Goal: Check status: Check status

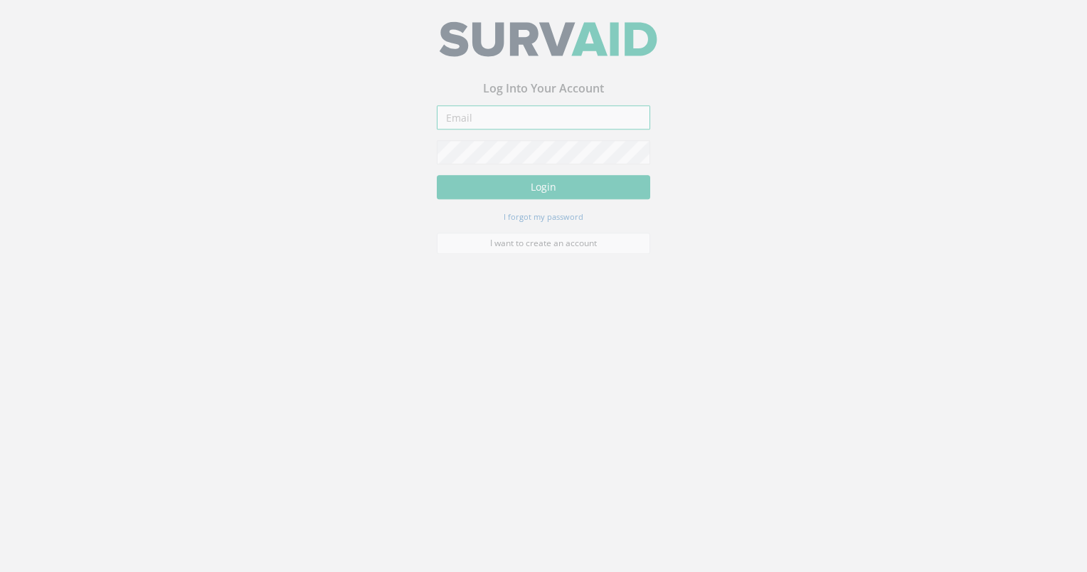
type input "[EMAIL_ADDRESS][DOMAIN_NAME]"
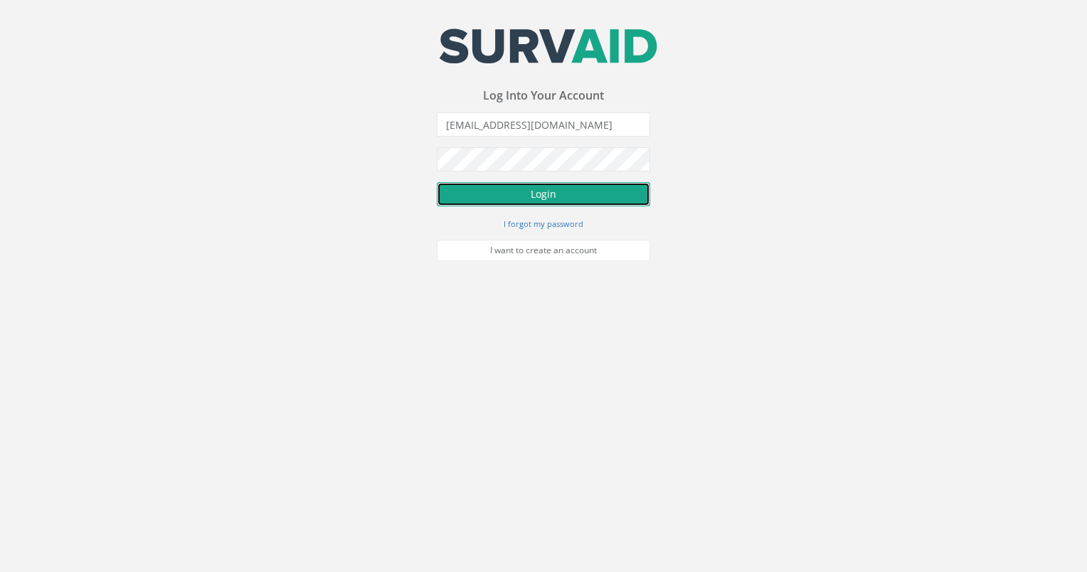
click at [496, 193] on button "Login" at bounding box center [543, 194] width 213 height 24
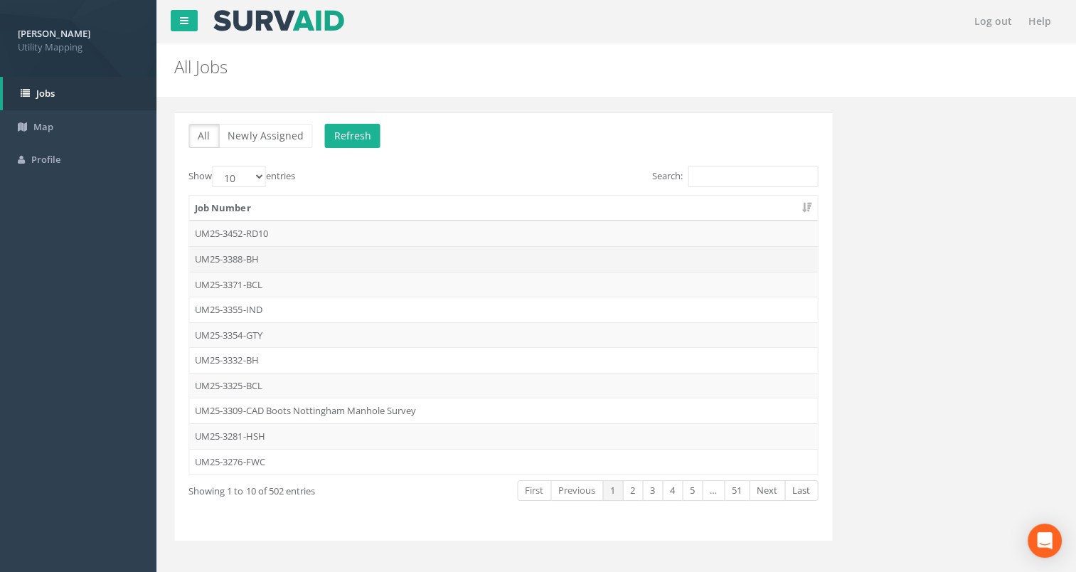
click at [256, 259] on td "UM25-3388-BH" at bounding box center [503, 259] width 628 height 26
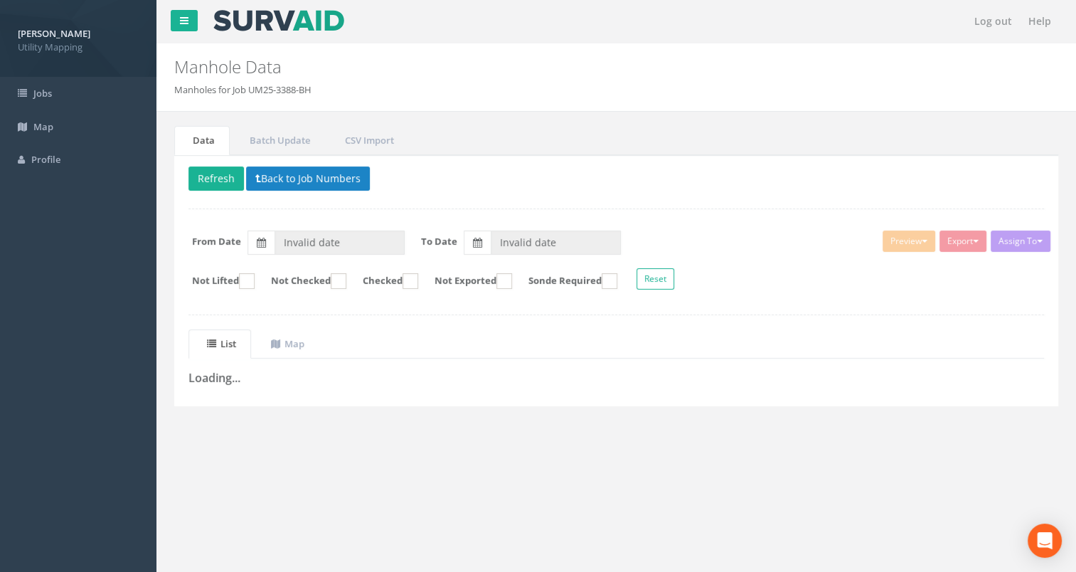
type input "[DATE]"
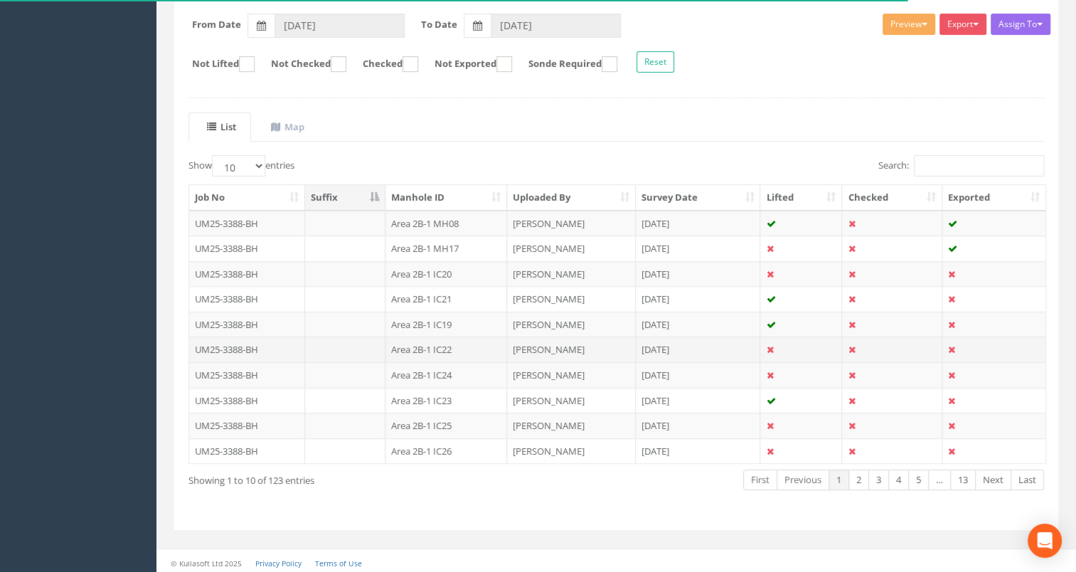
scroll to position [218, 0]
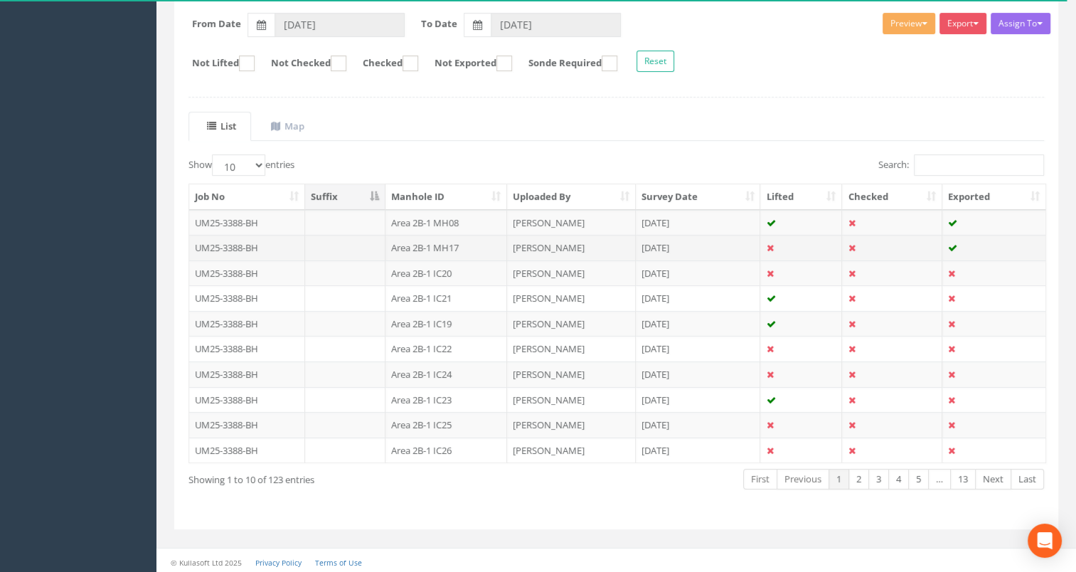
click at [437, 246] on td "Area 2B-1 MH17" at bounding box center [447, 248] width 122 height 26
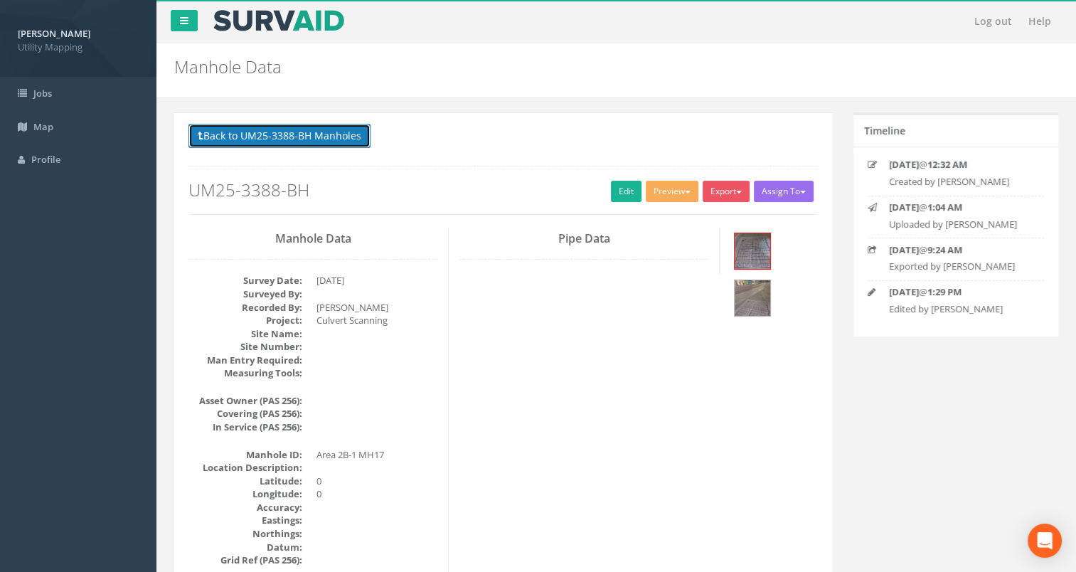
click at [223, 132] on button "Back to UM25-3388-BH Manholes" at bounding box center [279, 136] width 182 height 24
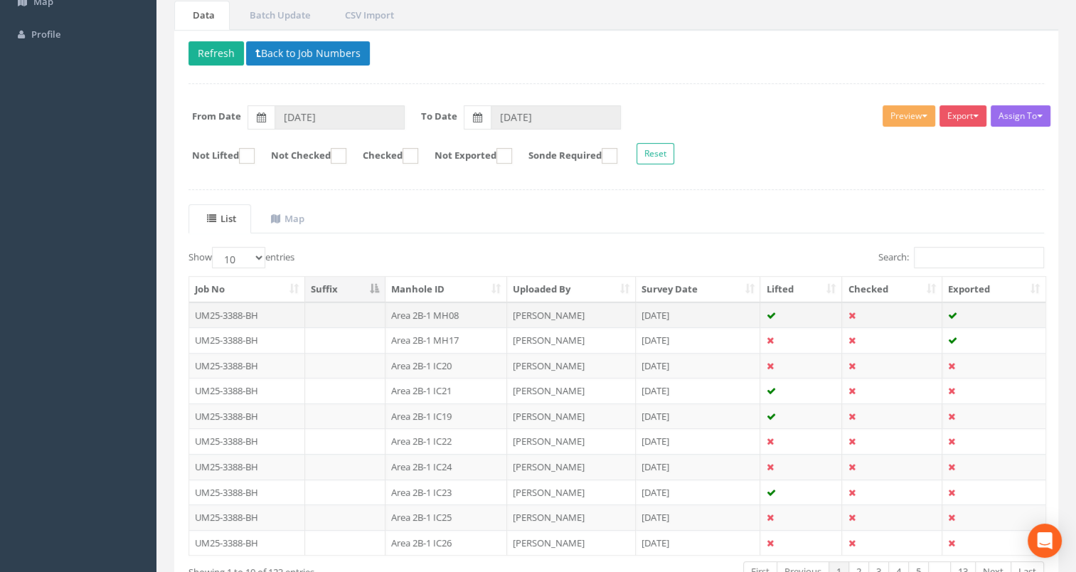
scroll to position [218, 0]
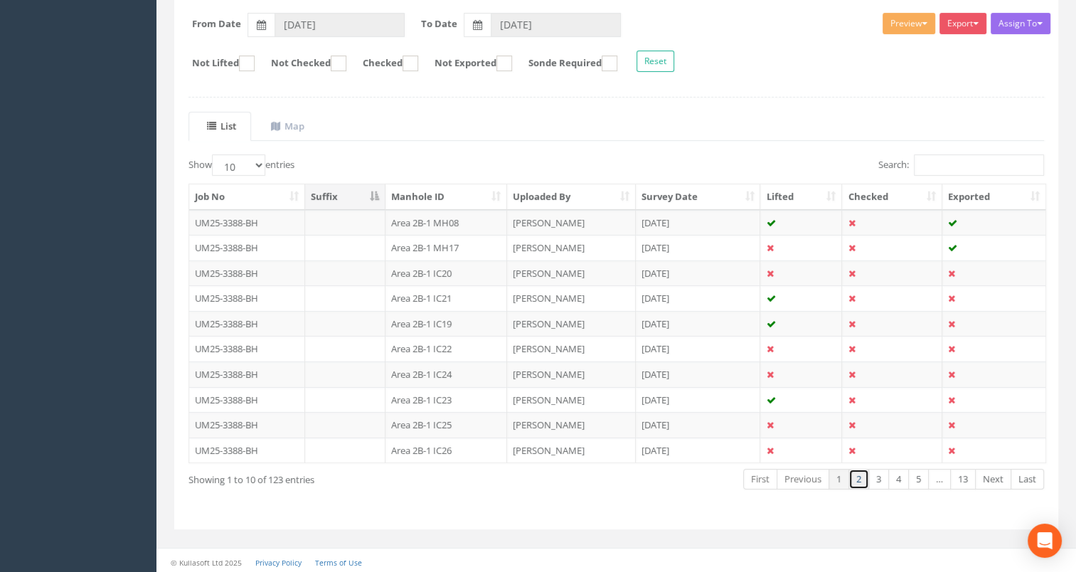
click at [860, 478] on link "2" at bounding box center [859, 479] width 21 height 21
click at [876, 477] on link "3" at bounding box center [878, 479] width 21 height 21
click at [894, 474] on link "4" at bounding box center [898, 479] width 21 height 21
click at [916, 474] on link "5" at bounding box center [918, 479] width 21 height 21
click at [990, 477] on link "Next" at bounding box center [993, 479] width 36 height 21
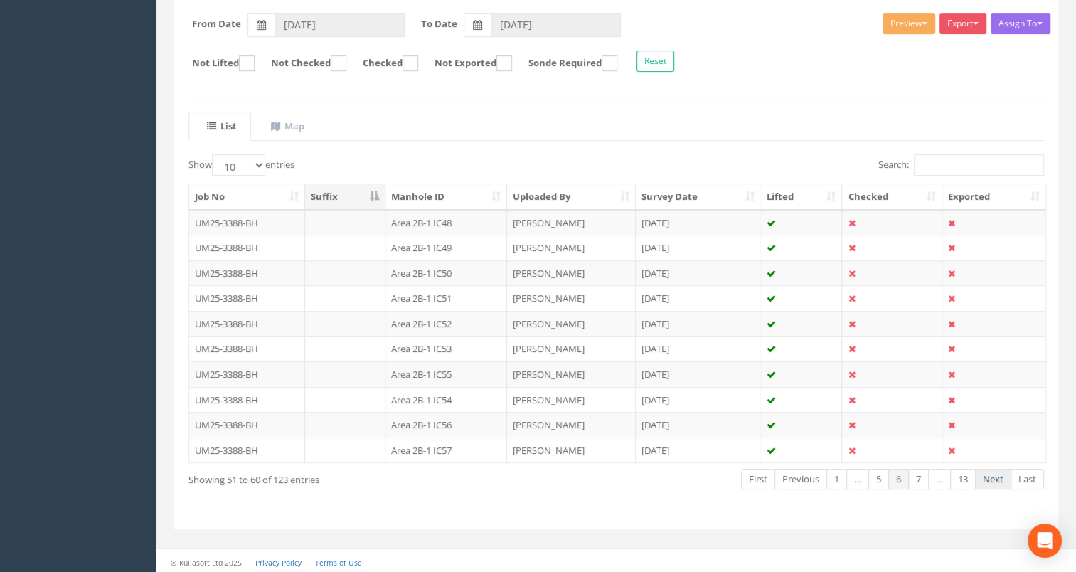
click at [989, 474] on link "Next" at bounding box center [993, 479] width 36 height 21
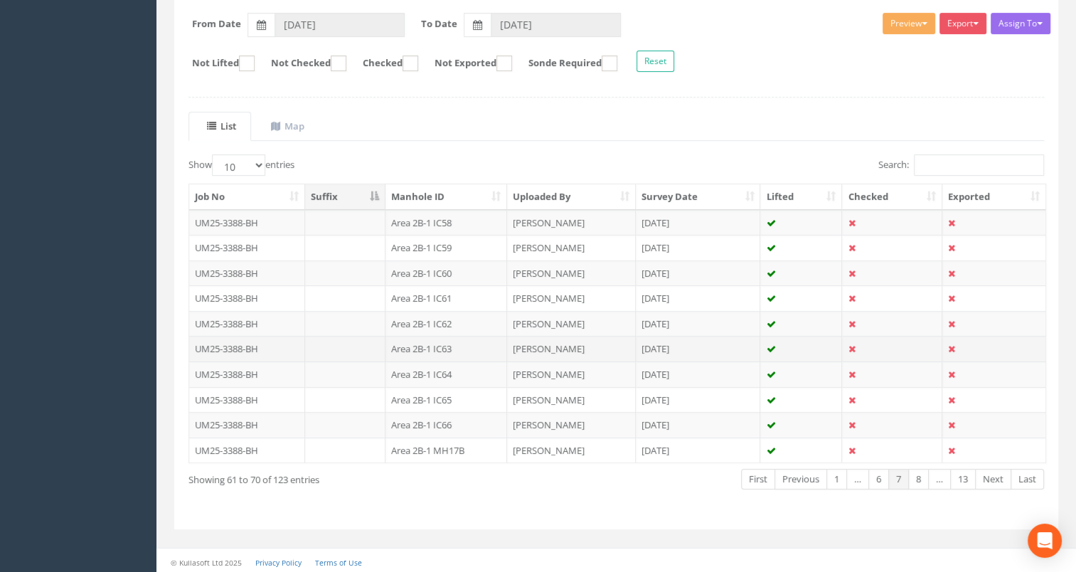
click at [448, 341] on td "Area 2B-1 IC63" at bounding box center [447, 349] width 122 height 26
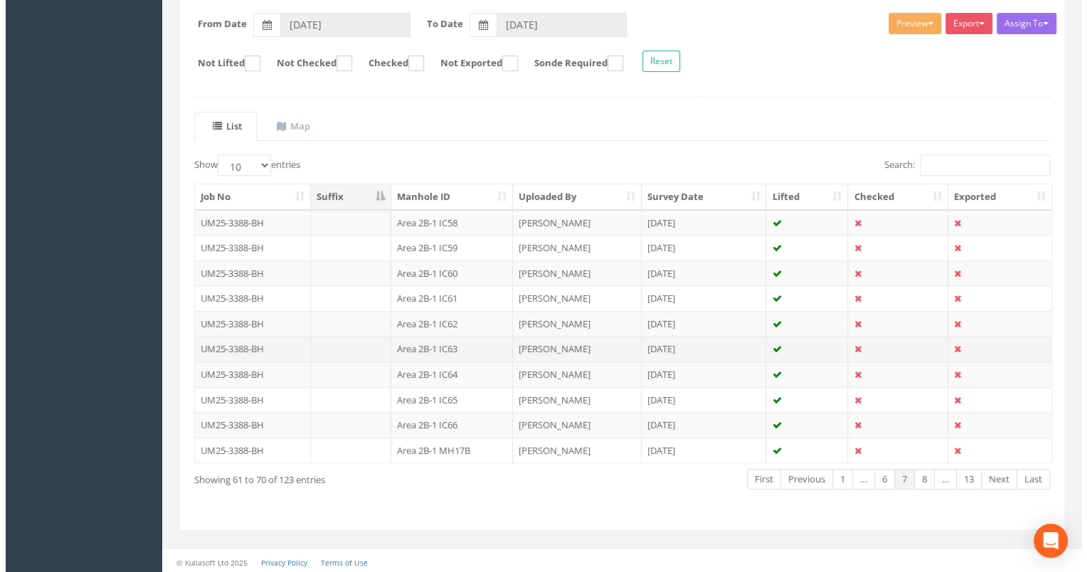
scroll to position [0, 0]
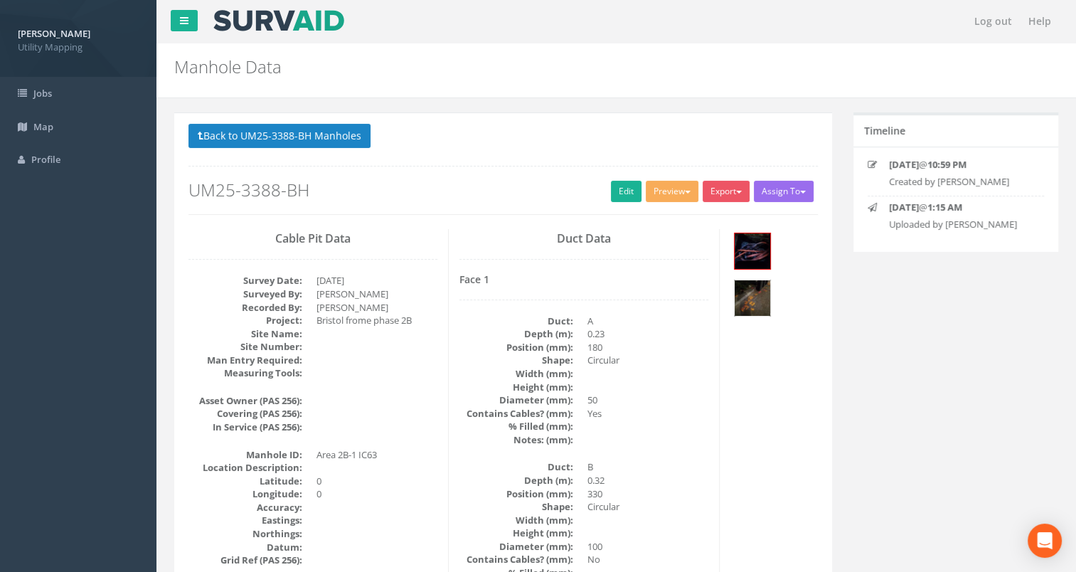
click at [751, 298] on img at bounding box center [753, 298] width 36 height 36
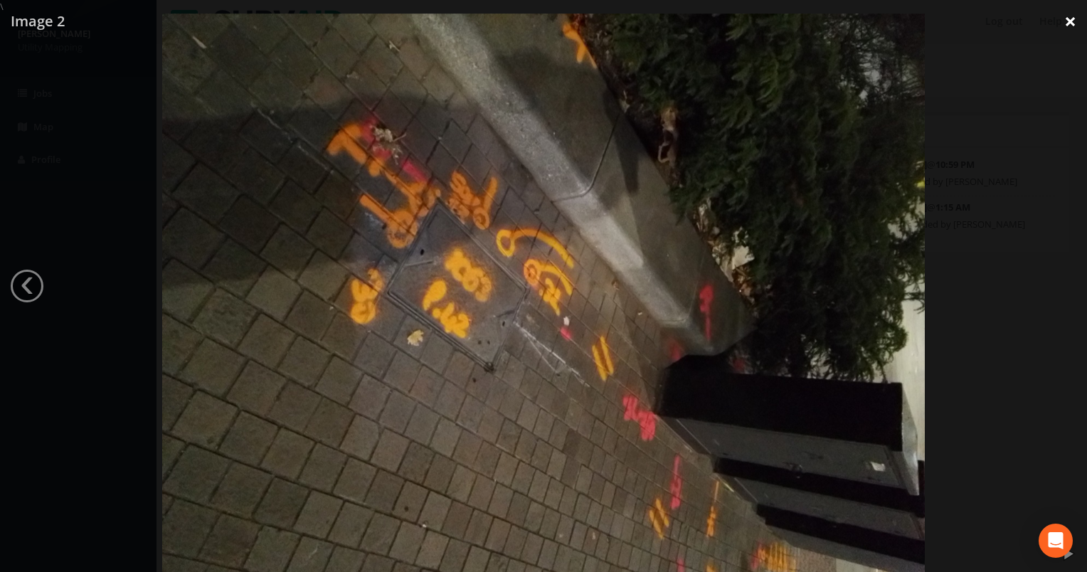
click at [1070, 19] on link "×" at bounding box center [1069, 21] width 33 height 43
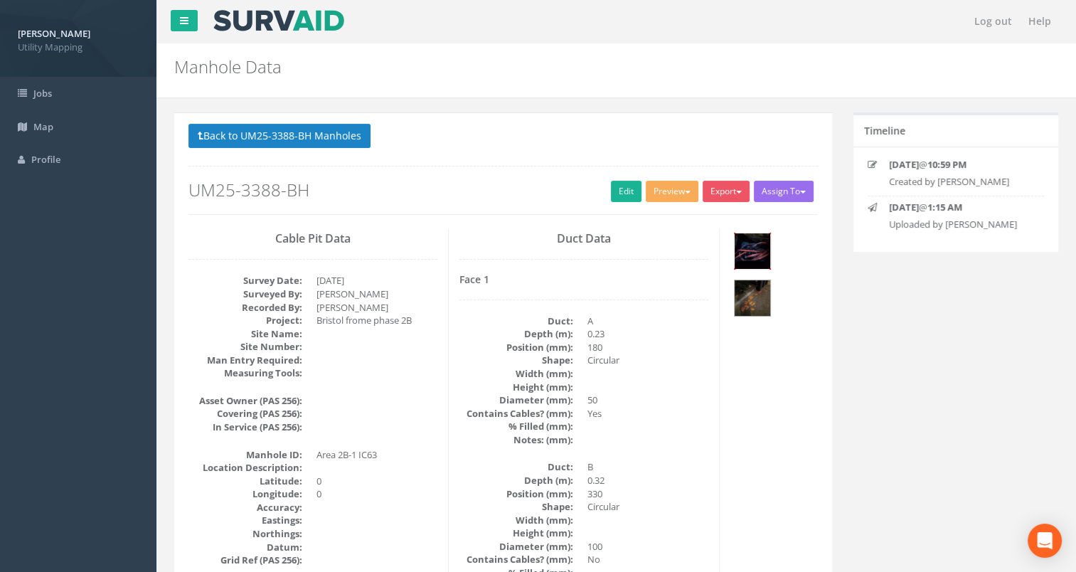
click at [745, 247] on img at bounding box center [753, 251] width 36 height 36
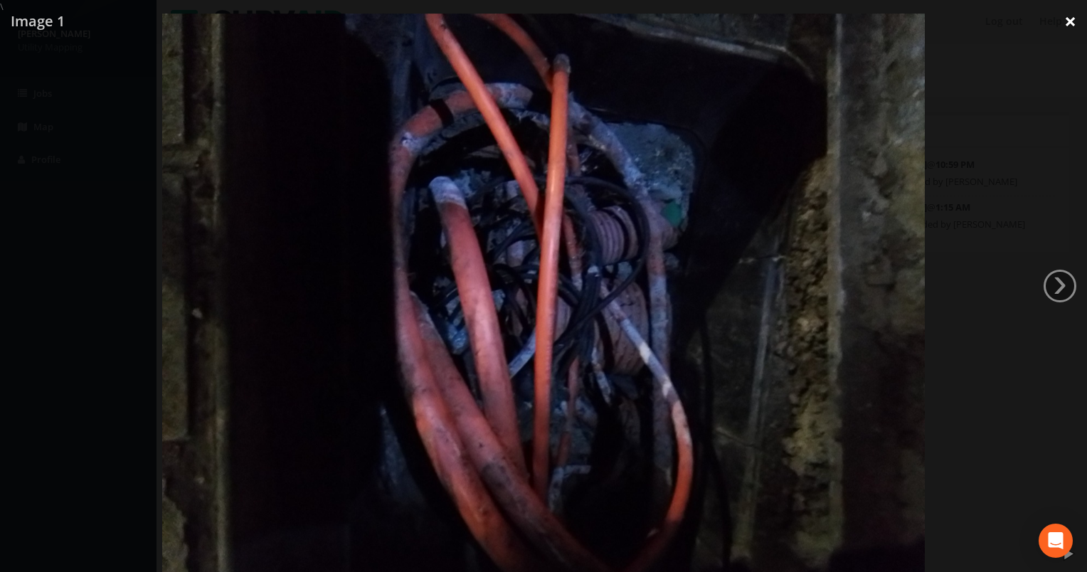
click at [1065, 18] on link "×" at bounding box center [1069, 21] width 33 height 43
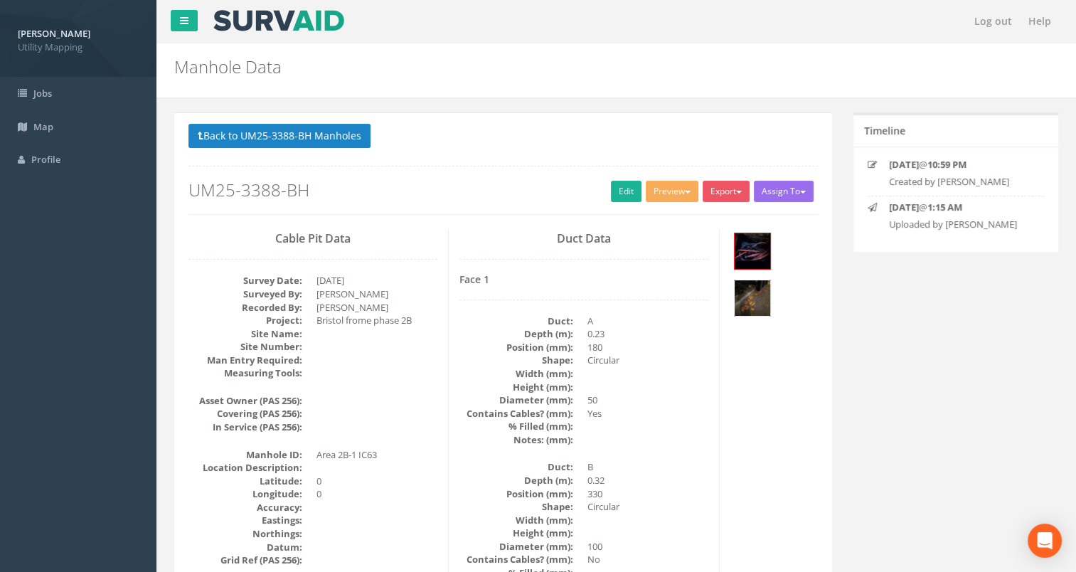
click at [746, 304] on img at bounding box center [753, 298] width 36 height 36
